Goal: Information Seeking & Learning: Learn about a topic

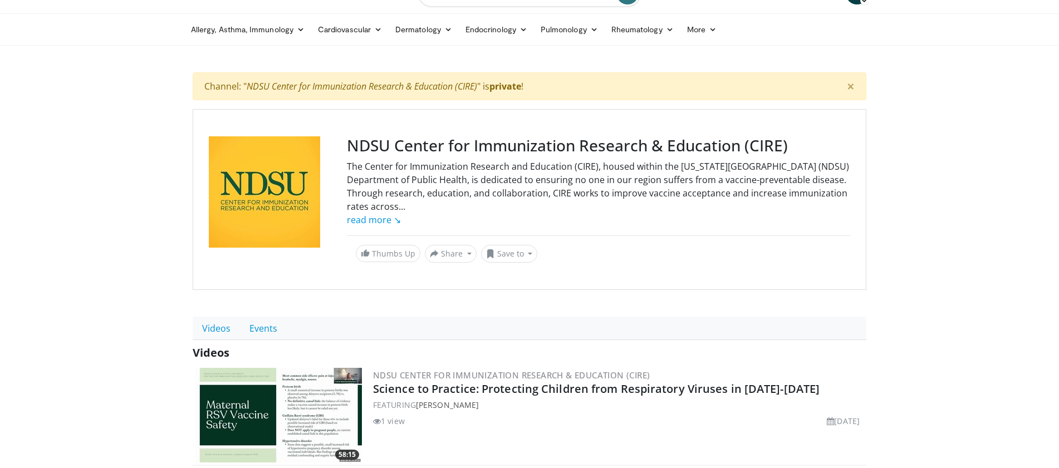
scroll to position [35, 0]
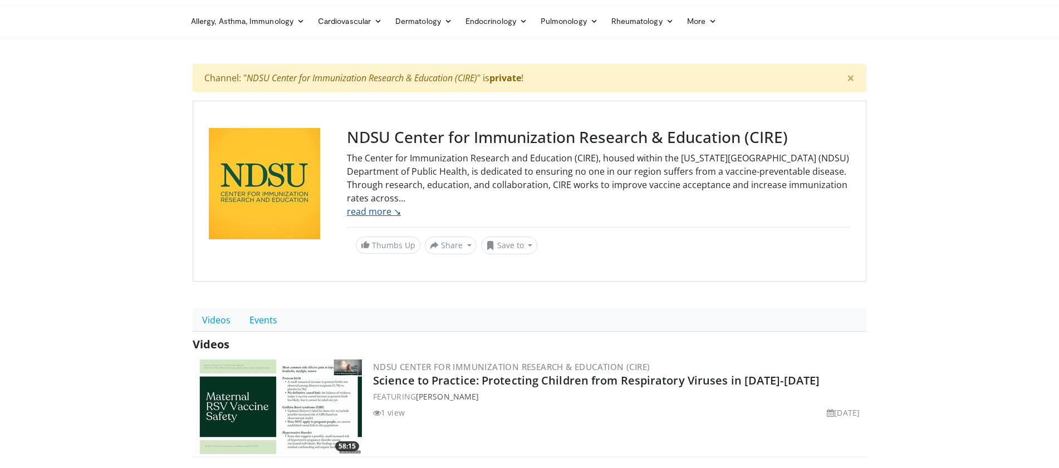
click at [385, 215] on link "read more ↘" at bounding box center [374, 211] width 54 height 12
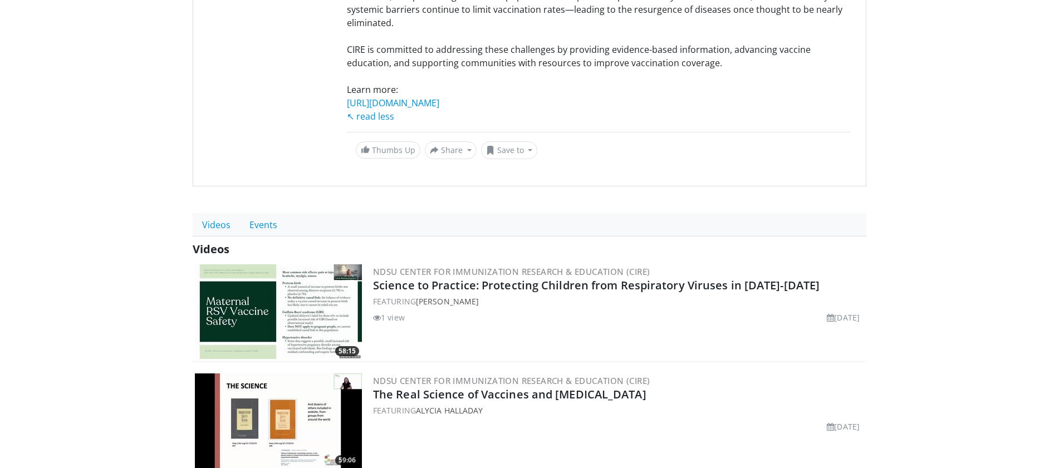
scroll to position [281, 0]
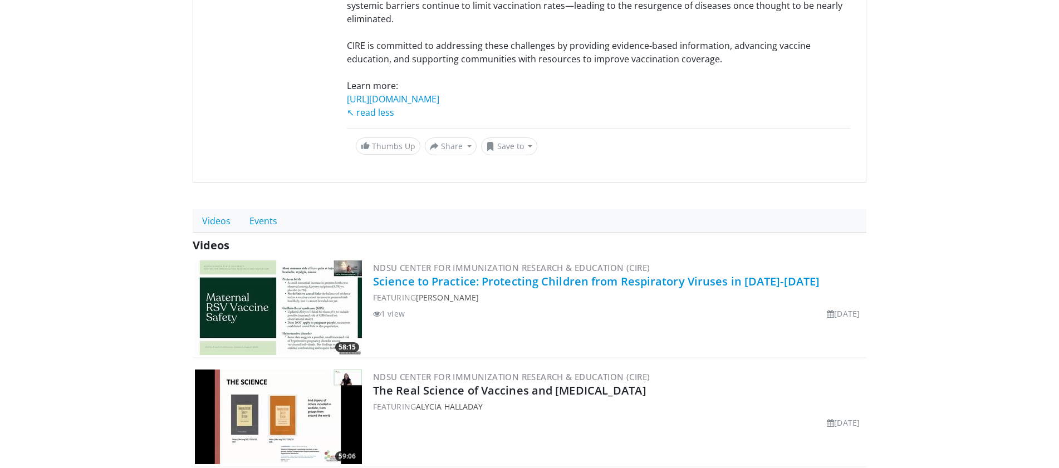
click at [438, 287] on link "Science to Practice: Protecting Children from Respiratory Viruses in 2025-2026" at bounding box center [596, 281] width 447 height 15
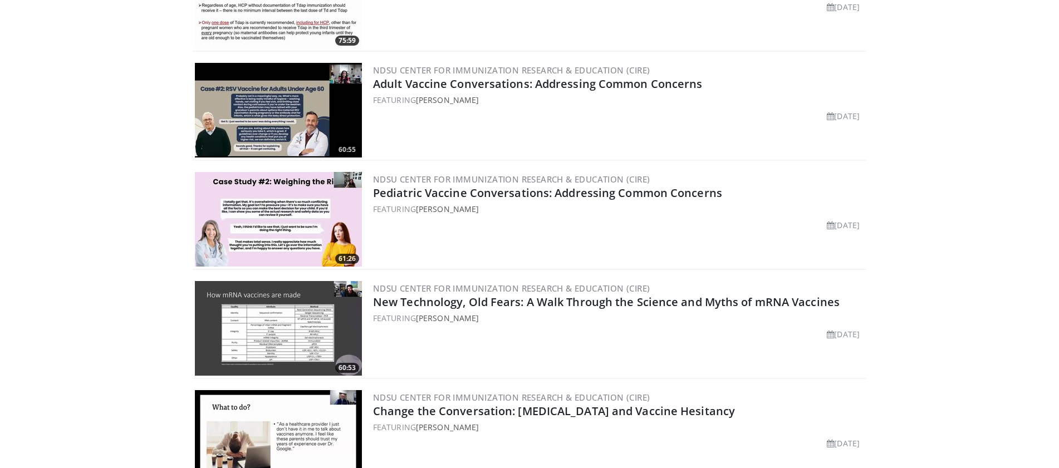
scroll to position [915, 0]
click at [403, 191] on link "Pediatric Vaccine Conversations: Addressing Common Concerns" at bounding box center [547, 193] width 349 height 15
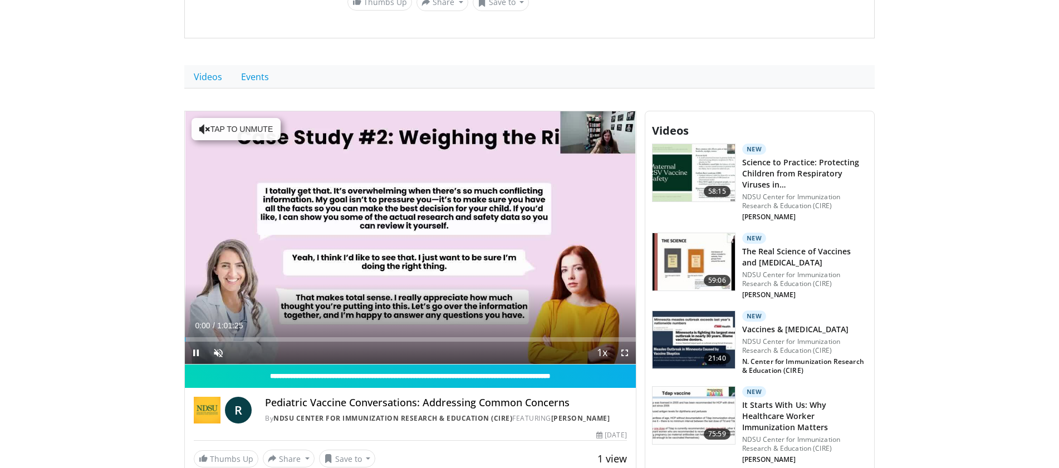
scroll to position [243, 0]
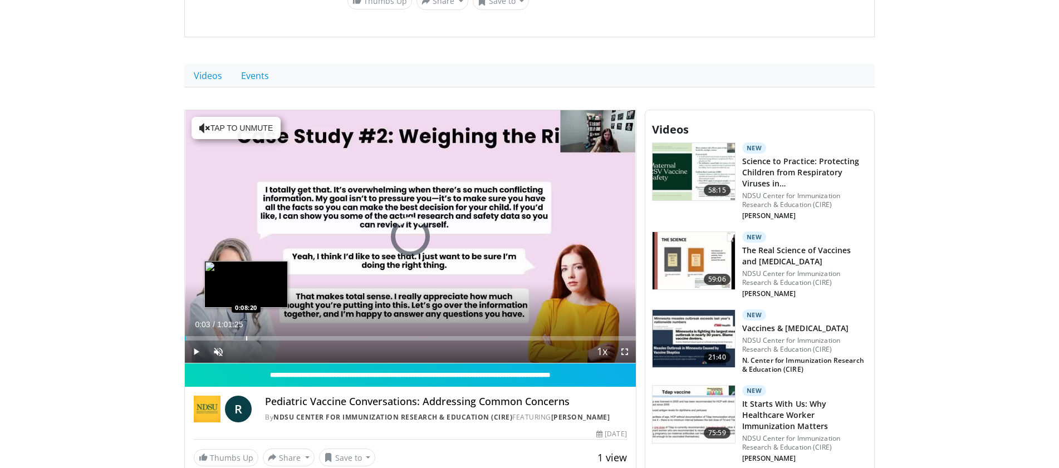
click at [246, 335] on div "Loaded : 1.08% 0:08:25 0:08:20" at bounding box center [410, 335] width 451 height 11
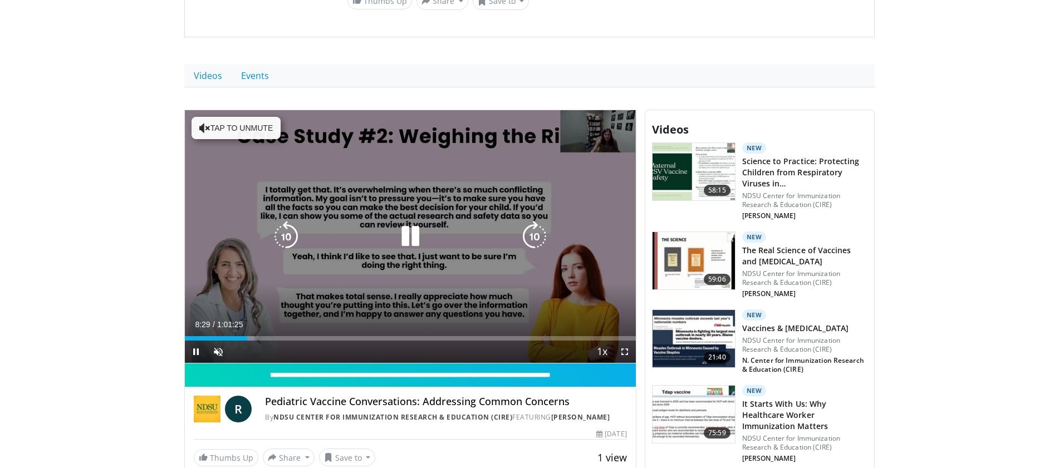
click at [409, 237] on icon "Video Player" at bounding box center [410, 236] width 31 height 31
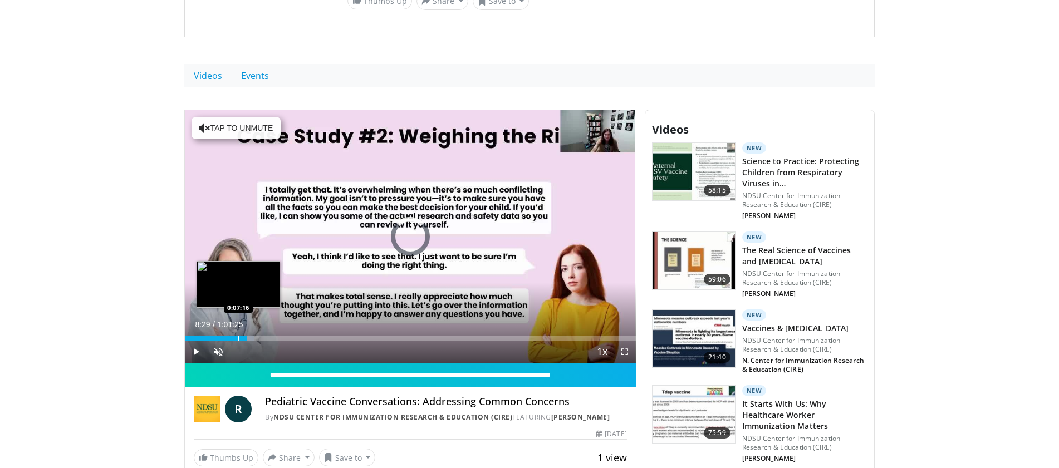
click at [238, 335] on div "Loaded : 15.47% 0:08:29 0:07:16" at bounding box center [410, 335] width 451 height 11
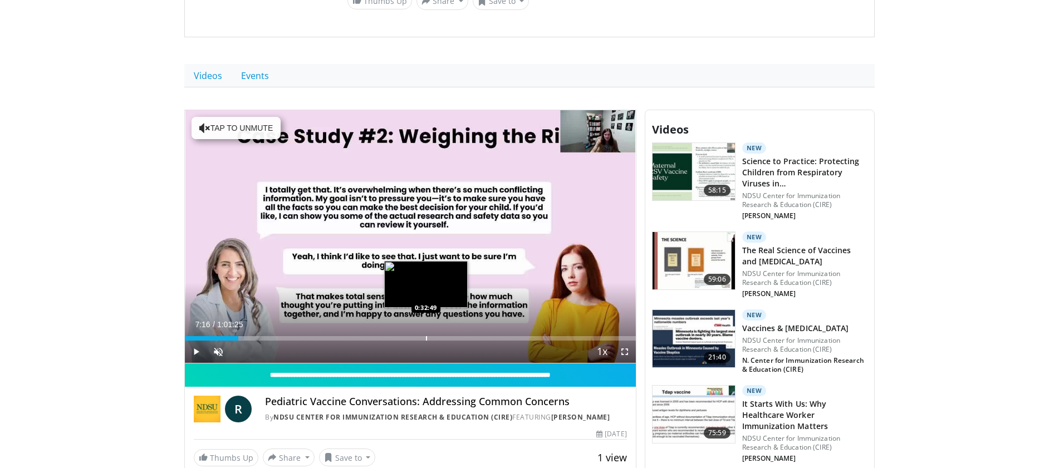
click at [426, 335] on div "Loaded : 13.55% 0:07:16 0:32:49" at bounding box center [410, 335] width 451 height 11
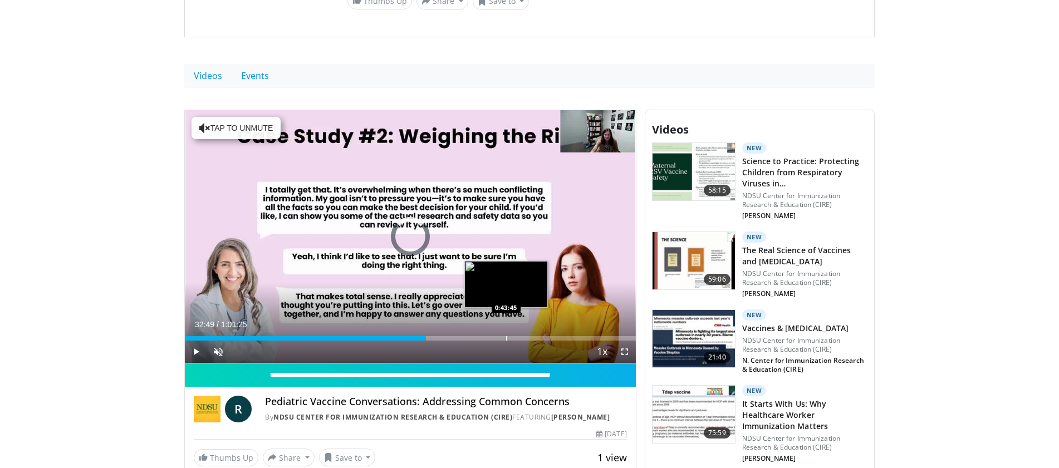
click at [506, 336] on div "Progress Bar" at bounding box center [506, 338] width 1 height 4
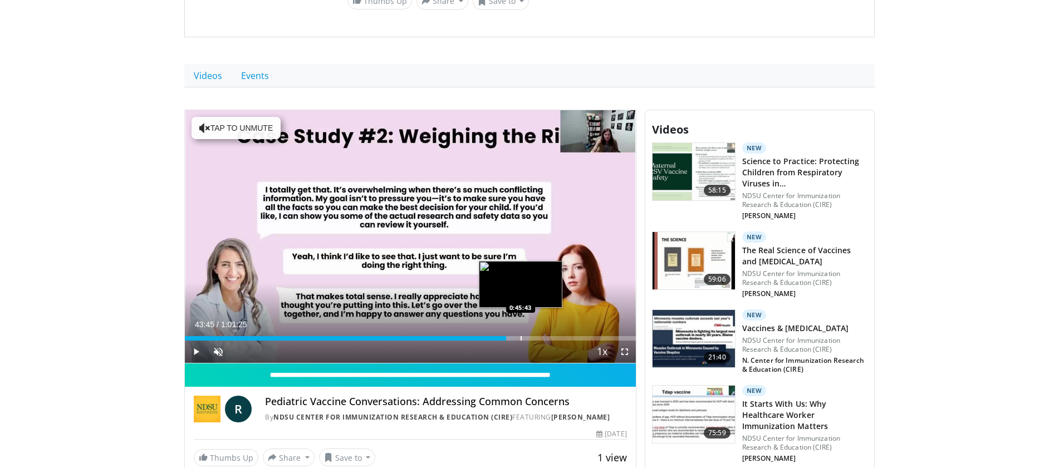
click at [521, 334] on div "Loaded : 72.88% 0:43:45 0:45:43" at bounding box center [410, 335] width 451 height 11
click at [538, 335] on div "Loaded : 76.13% 0:45:43 0:48:04" at bounding box center [410, 335] width 451 height 11
click at [531, 335] on div "Loaded : 79.78% 0:48:04 0:47:05" at bounding box center [410, 335] width 451 height 11
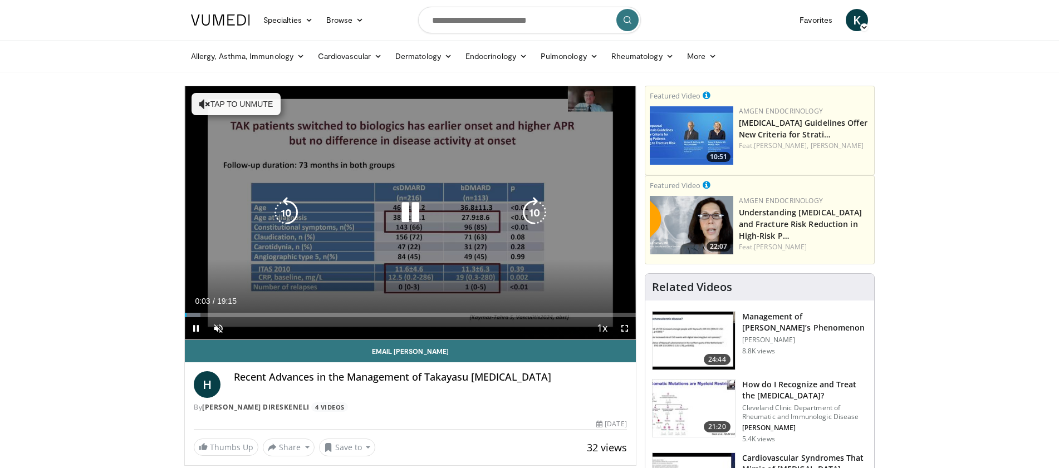
click at [240, 106] on button "Tap to unmute" at bounding box center [236, 104] width 89 height 22
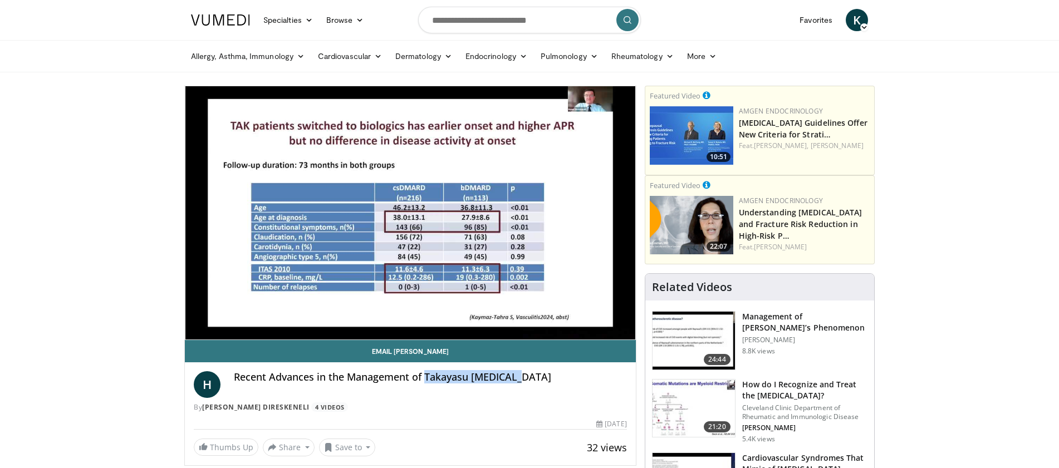
drag, startPoint x: 427, startPoint y: 378, endPoint x: 544, endPoint y: 388, distance: 117.3
click at [544, 388] on div "Recent Advances in the Management of Takayasu Arteritis" at bounding box center [430, 384] width 393 height 27
copy h4 "Takayasu Arteritis"
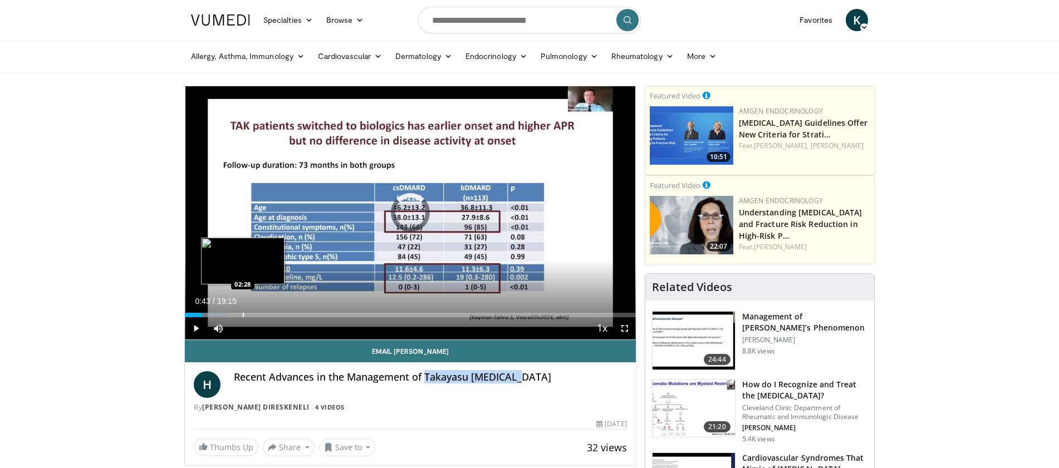
click at [243, 313] on div "Progress Bar" at bounding box center [243, 315] width 1 height 4
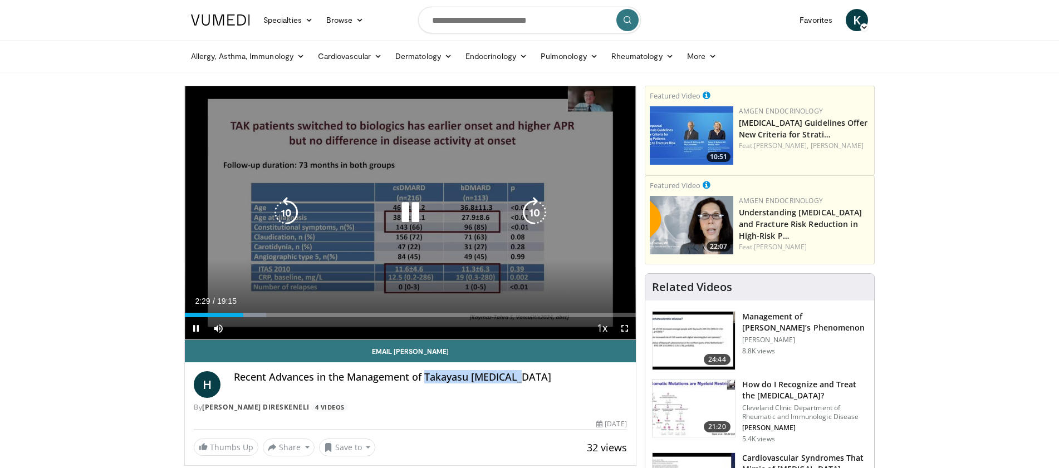
click at [406, 208] on icon "Video Player" at bounding box center [410, 212] width 31 height 31
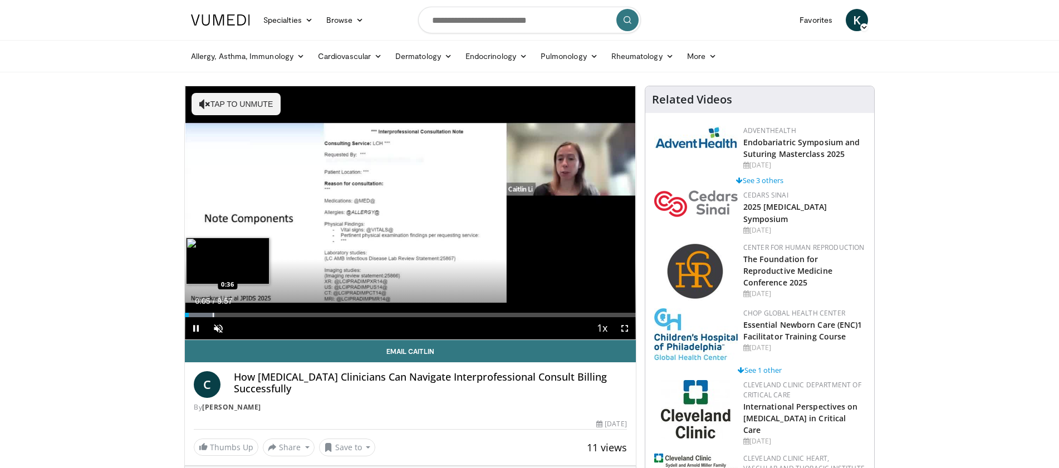
click at [213, 312] on div "Loaded : 6.64% 0:05 0:36" at bounding box center [410, 312] width 451 height 11
click at [234, 315] on div "Progress Bar" at bounding box center [234, 315] width 1 height 4
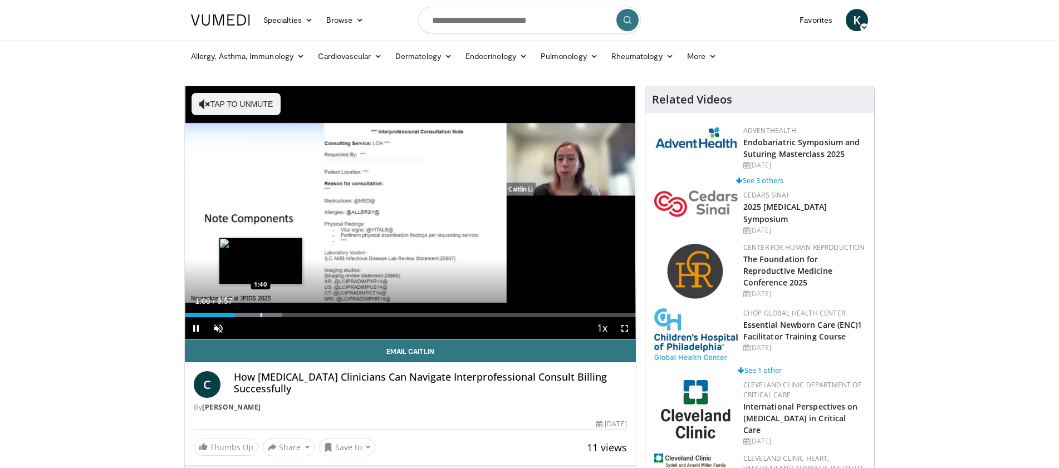
click at [261, 315] on div "Progress Bar" at bounding box center [261, 315] width 1 height 4
click at [272, 307] on div "Loaded : 28.24% 1:45 1:56" at bounding box center [410, 312] width 451 height 11
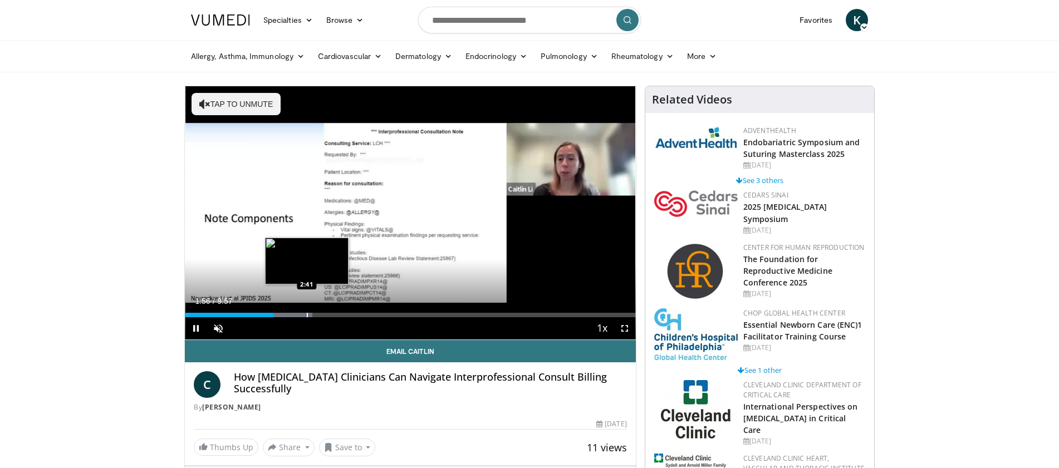
click at [307, 315] on div "Progress Bar" at bounding box center [307, 315] width 1 height 4
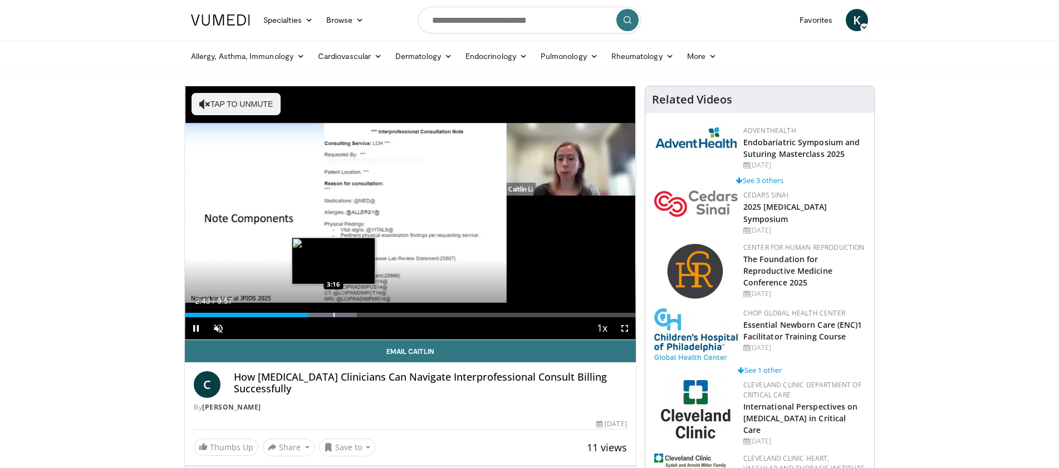
click at [334, 315] on div "Progress Bar" at bounding box center [334, 315] width 1 height 4
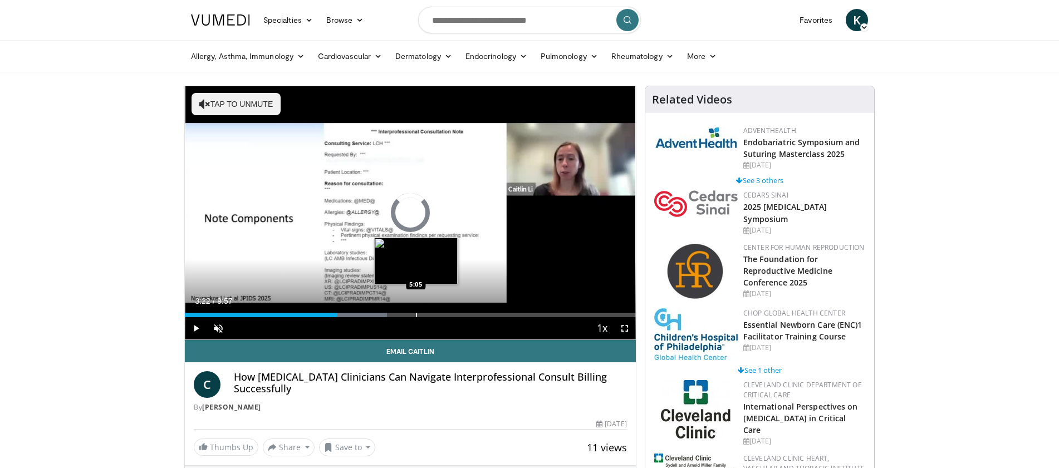
click at [416, 313] on div "Progress Bar" at bounding box center [416, 315] width 1 height 4
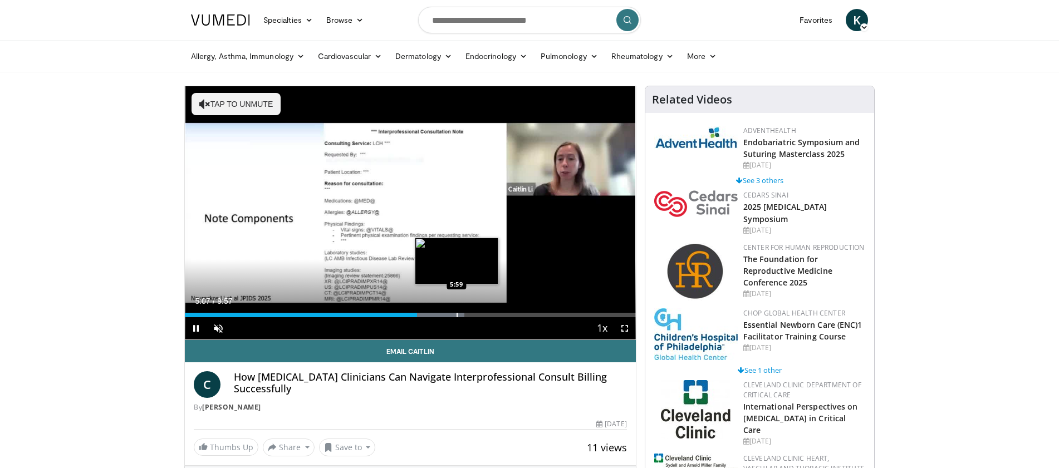
click at [457, 314] on div "Progress Bar" at bounding box center [457, 315] width 1 height 4
click at [495, 313] on div "Progress Bar" at bounding box center [495, 315] width 1 height 4
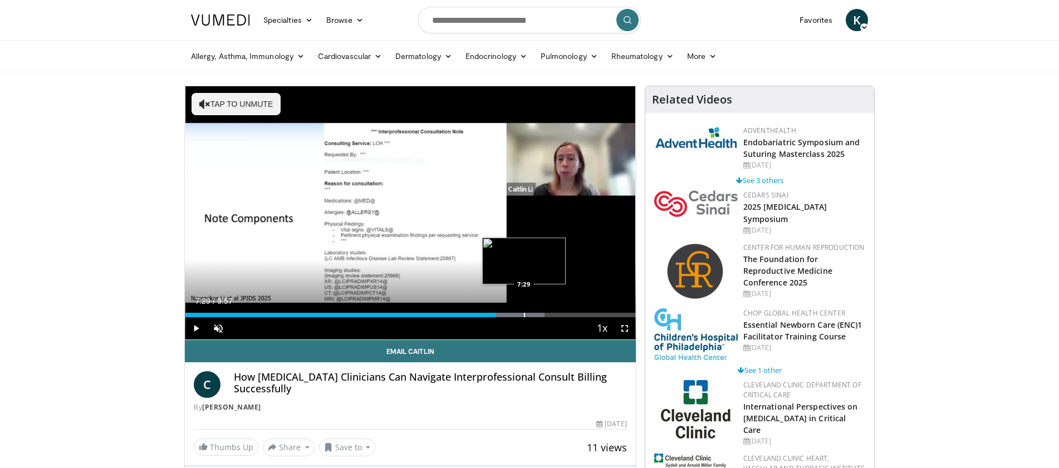
click at [524, 313] on div "Progress Bar" at bounding box center [524, 315] width 1 height 4
click at [549, 315] on div "Progress Bar" at bounding box center [549, 315] width 1 height 4
click at [567, 315] on div "Progress Bar" at bounding box center [567, 315] width 1 height 4
click at [589, 313] on div "Progress Bar" at bounding box center [589, 315] width 1 height 4
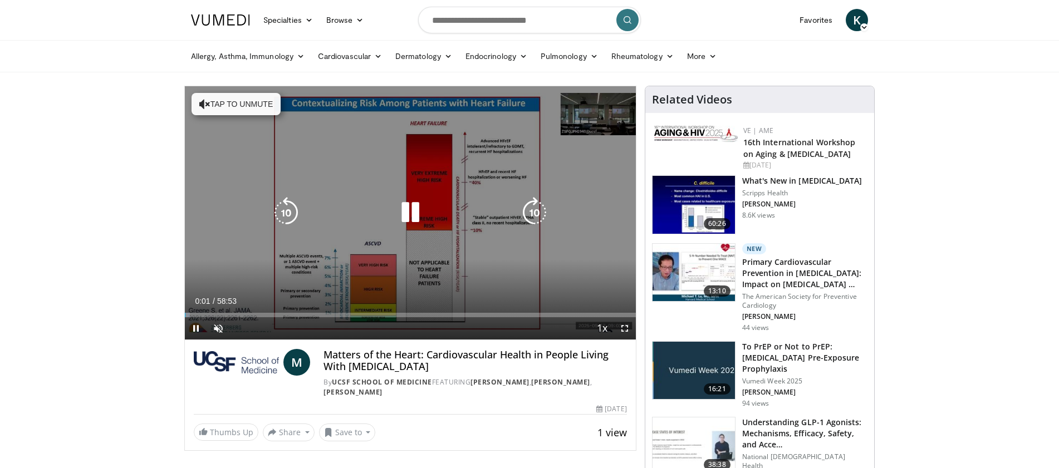
click at [262, 102] on button "Tap to unmute" at bounding box center [236, 104] width 89 height 22
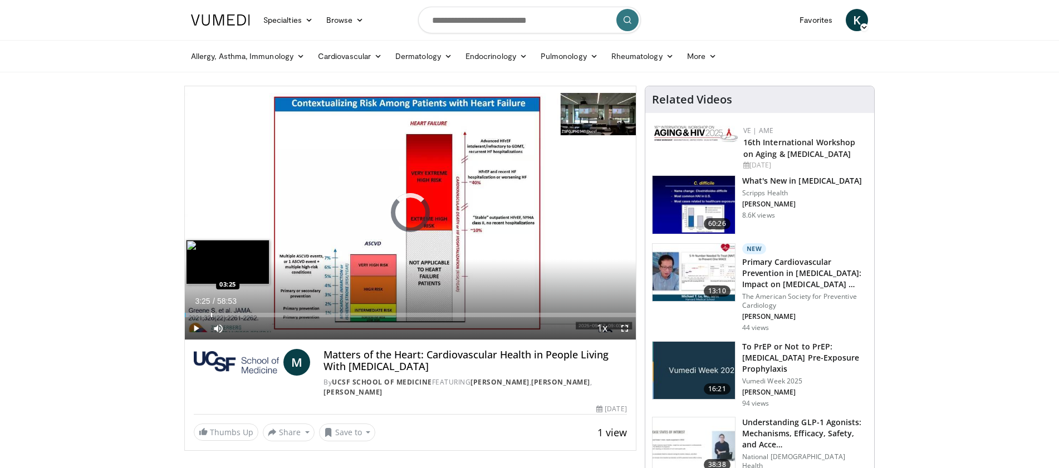
click at [211, 310] on div "Loaded : 1.13% 03:25 03:25" at bounding box center [410, 312] width 451 height 11
click at [223, 316] on div "Progress Bar" at bounding box center [223, 315] width 1 height 4
click at [213, 310] on div "Loaded : 10.45% 05:07 03:42" at bounding box center [410, 312] width 451 height 11
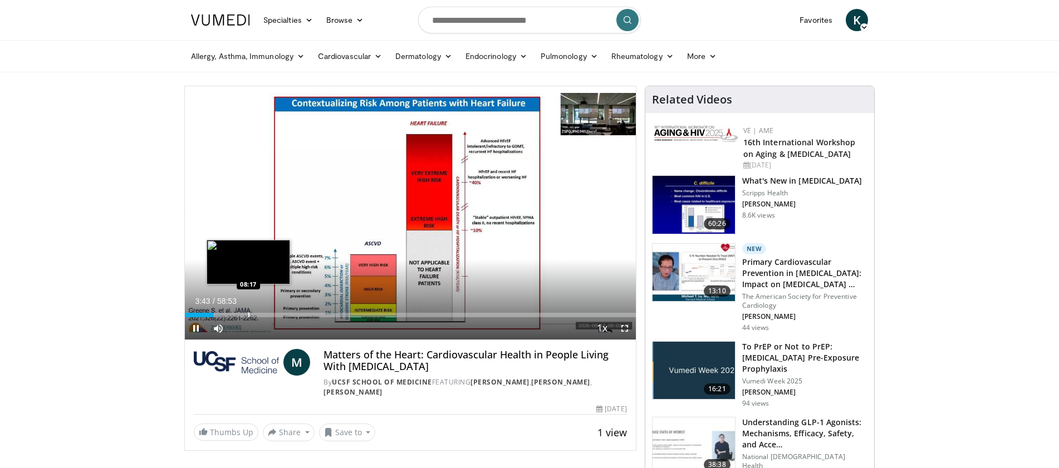
click at [248, 311] on div "Loaded : 8.19% 03:44 08:17" at bounding box center [410, 312] width 451 height 11
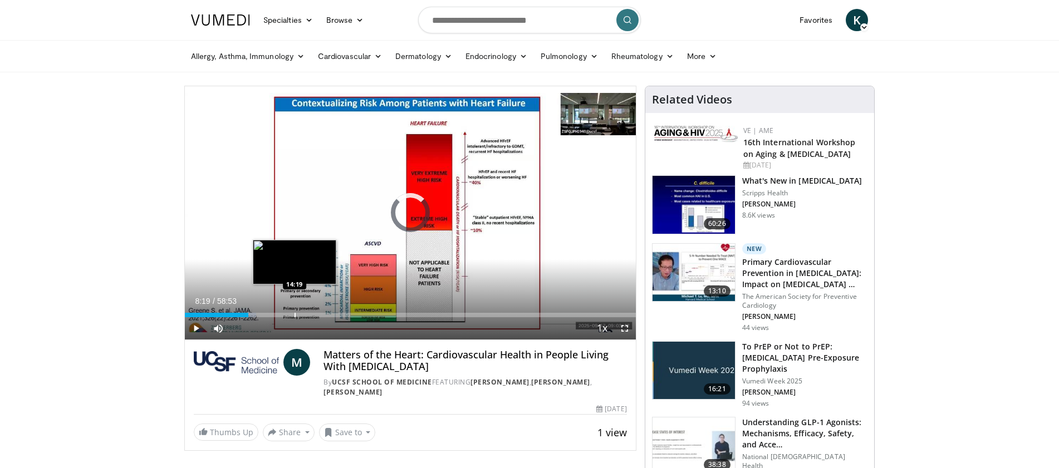
click at [295, 312] on div "Loaded : 15.82% 08:19 14:19" at bounding box center [410, 312] width 451 height 11
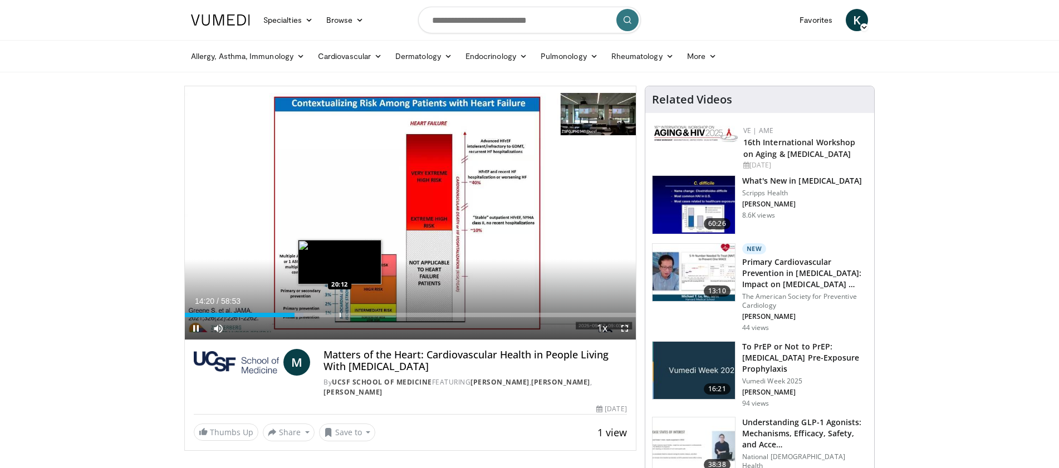
click at [341, 313] on div "Progress Bar" at bounding box center [340, 315] width 1 height 4
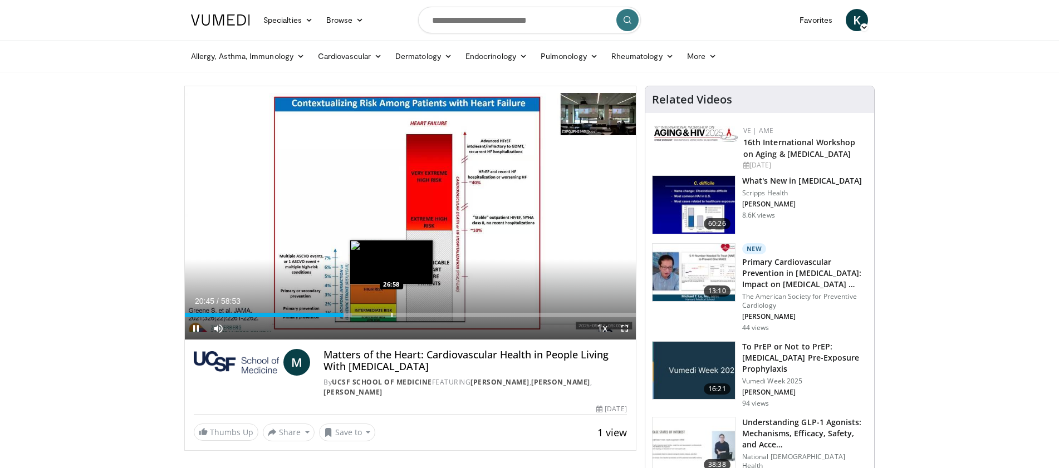
click at [391, 317] on div "Progress Bar" at bounding box center [391, 315] width 1 height 4
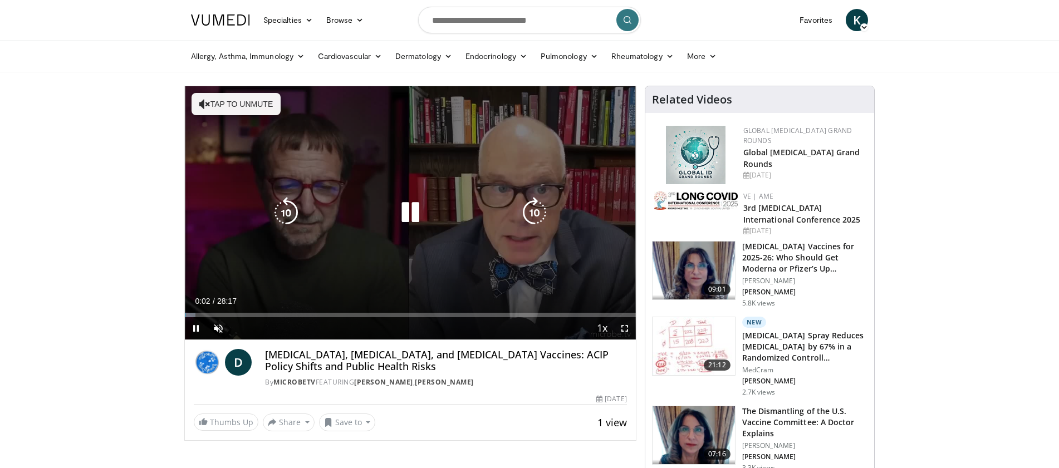
click at [262, 102] on button "Tap to unmute" at bounding box center [236, 104] width 89 height 22
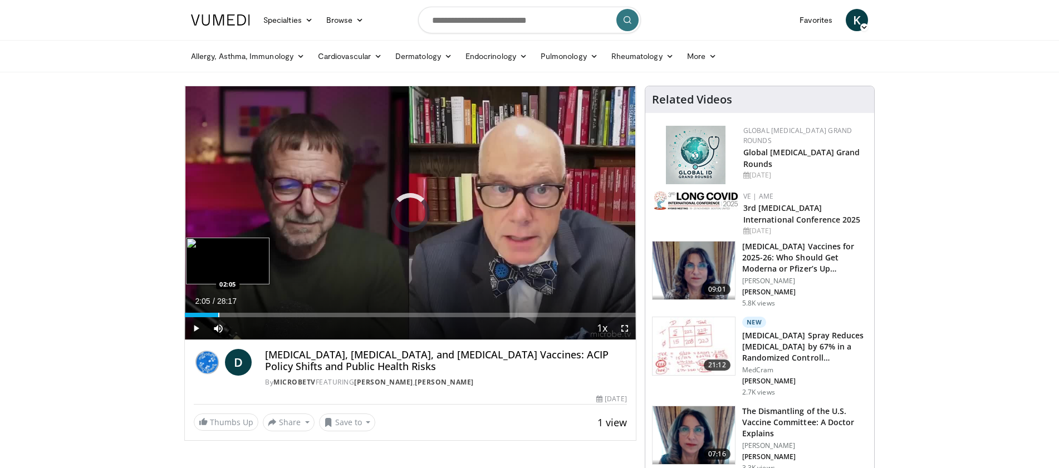
click at [218, 313] on div "Progress Bar" at bounding box center [218, 315] width 1 height 4
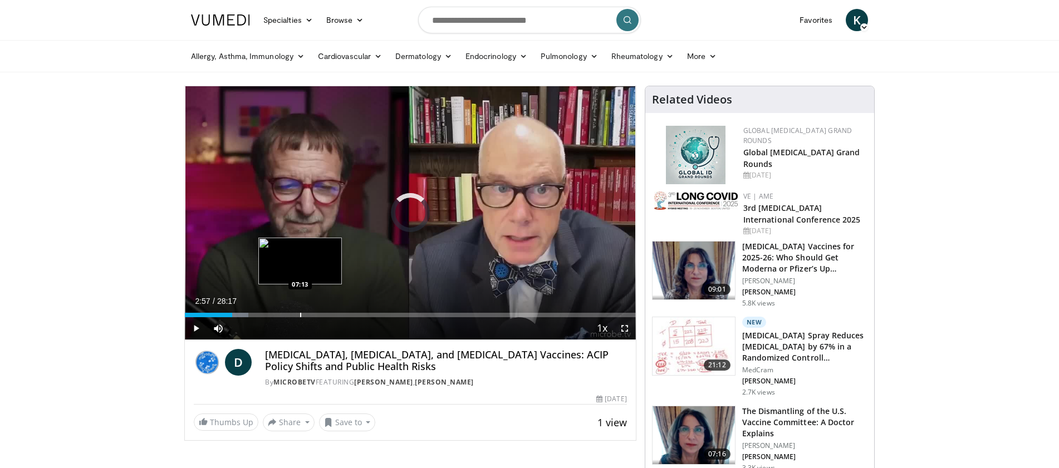
click at [300, 312] on div "Loaded : 14.12% 02:58 07:13" at bounding box center [410, 312] width 451 height 11
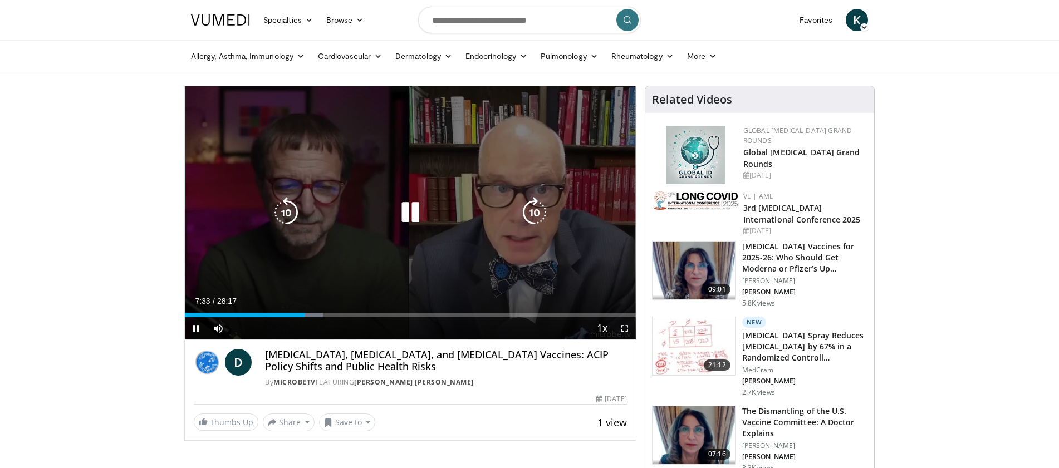
click at [408, 212] on icon "Video Player" at bounding box center [410, 212] width 31 height 31
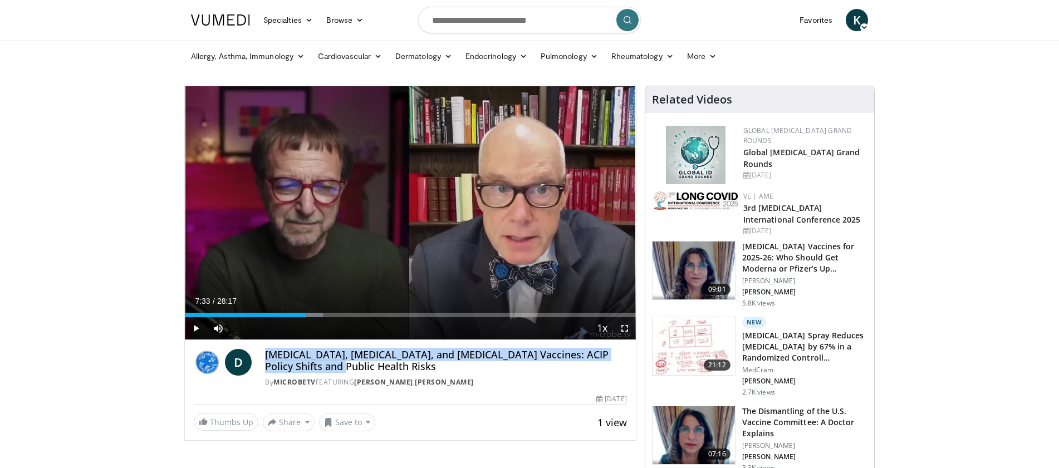
drag, startPoint x: 328, startPoint y: 371, endPoint x: 263, endPoint y: 351, distance: 68.2
click at [263, 351] on div "D [MEDICAL_DATA], [MEDICAL_DATA], and [MEDICAL_DATA] Vaccines: ACIP Policy Shif…" at bounding box center [410, 368] width 433 height 38
copy h4 "[MEDICAL_DATA], [MEDICAL_DATA], and [MEDICAL_DATA] Vaccines: ACIP Policy Shifts…"
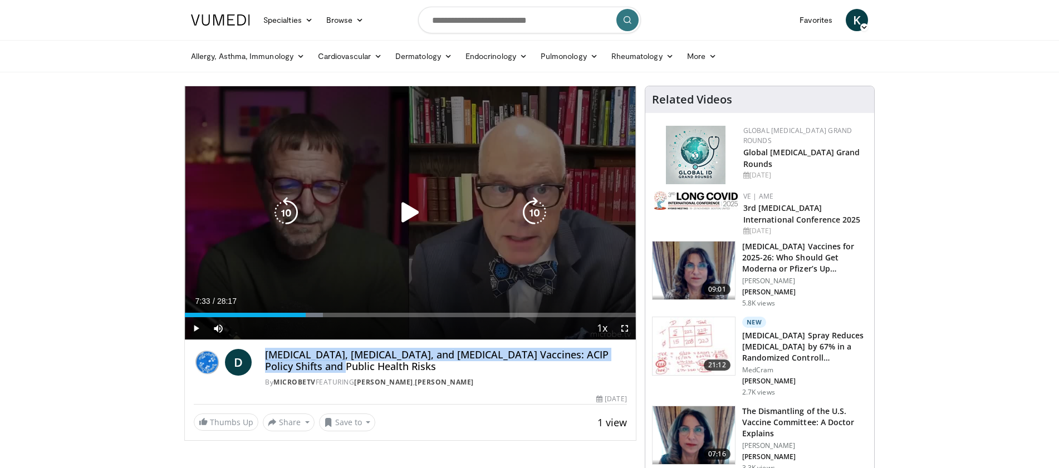
click at [415, 216] on icon "Video Player" at bounding box center [410, 212] width 31 height 31
click at [409, 214] on icon "Video Player" at bounding box center [410, 212] width 31 height 31
